Goal: Task Accomplishment & Management: Use online tool/utility

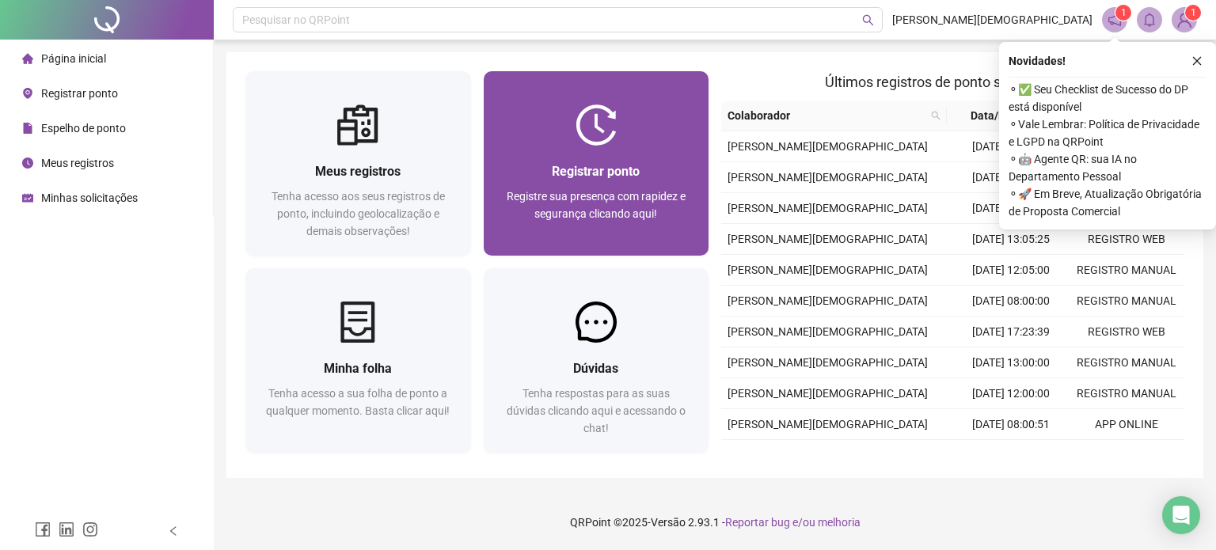
click at [608, 176] on span "Registrar ponto" at bounding box center [596, 171] width 88 height 15
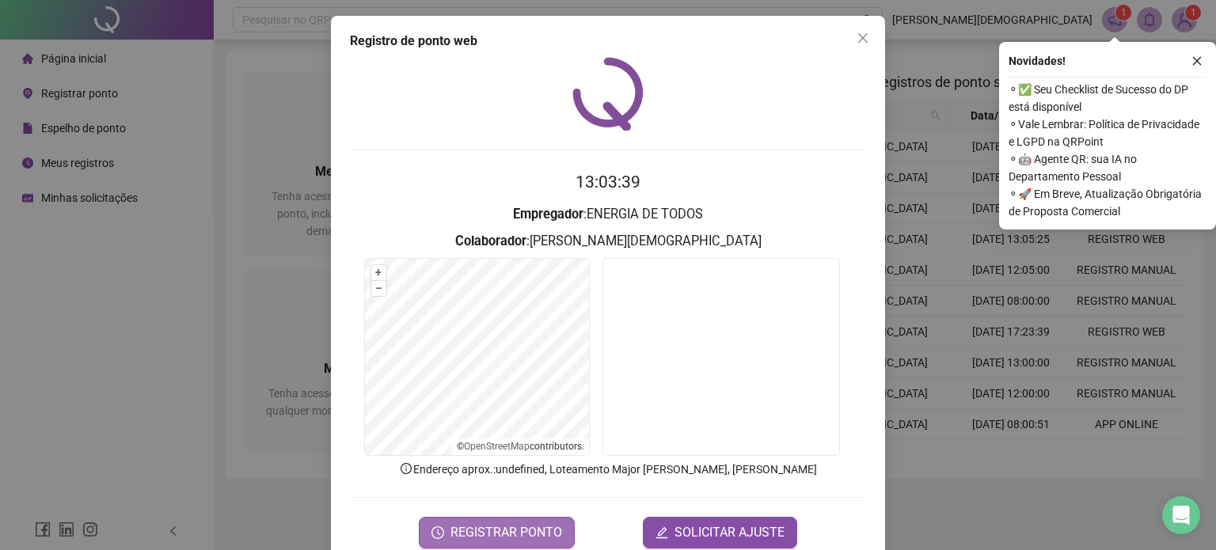
click at [506, 525] on span "REGISTRAR PONTO" at bounding box center [506, 532] width 112 height 19
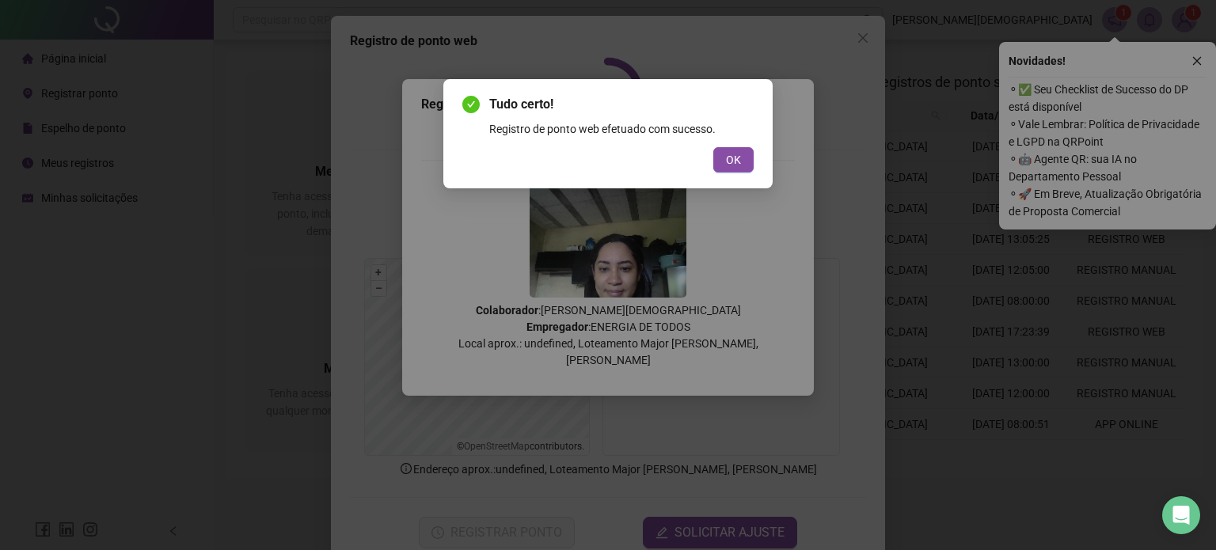
click at [757, 146] on div "Tudo certo! Registro de ponto web efetuado com sucesso. OK" at bounding box center [607, 133] width 329 height 109
click at [738, 148] on button "OK" at bounding box center [733, 159] width 40 height 25
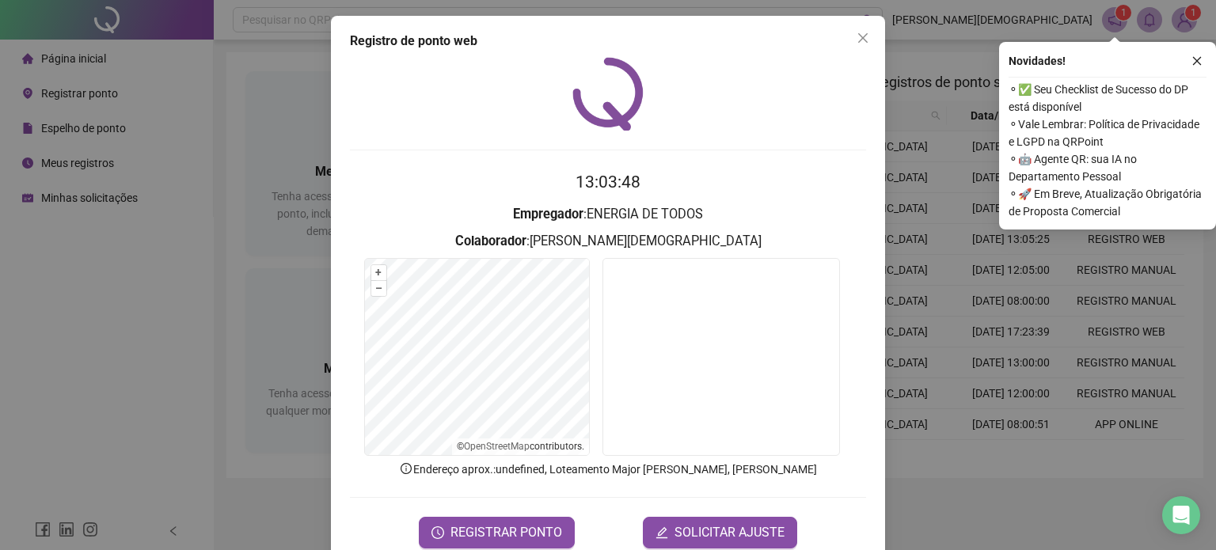
drag, startPoint x: 857, startPoint y: 37, endPoint x: 643, endPoint y: 2, distance: 217.3
click at [858, 37] on icon "close" at bounding box center [862, 37] width 9 height 9
